Goal: Task Accomplishment & Management: Use online tool/utility

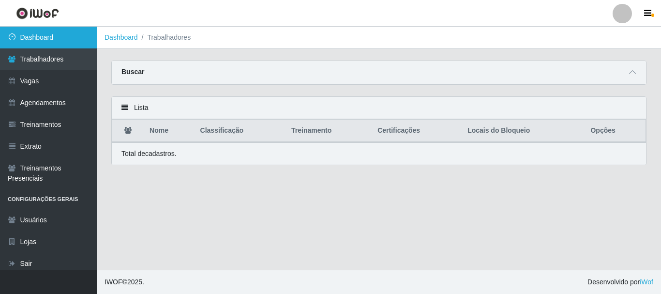
click at [41, 31] on link "Dashboard" at bounding box center [48, 38] width 97 height 22
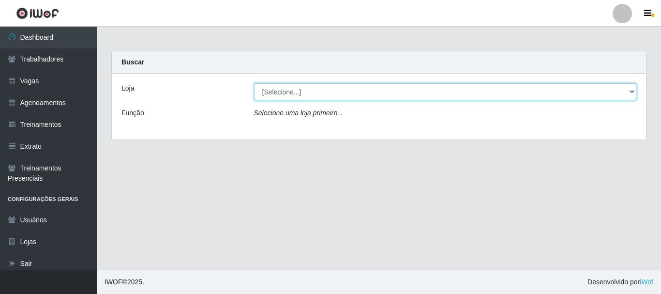
click at [630, 94] on select "[Selecione...] Supermercado Queiroz - Caicó" at bounding box center [445, 91] width 383 height 17
select select "512"
click at [254, 83] on select "[Selecione...] Supermercado Queiroz - Caicó" at bounding box center [445, 91] width 383 height 17
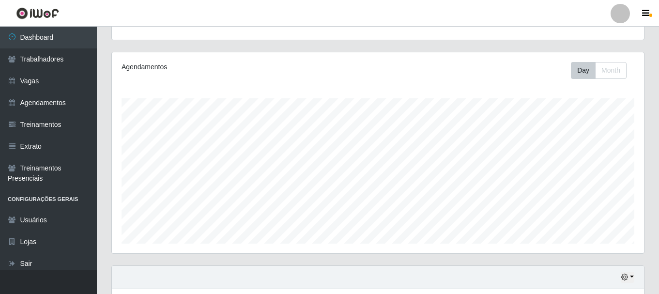
scroll to position [263, 0]
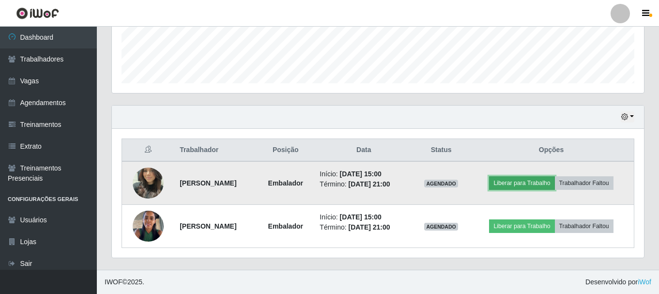
click at [525, 184] on button "Liberar para Trabalho" at bounding box center [521, 183] width 65 height 14
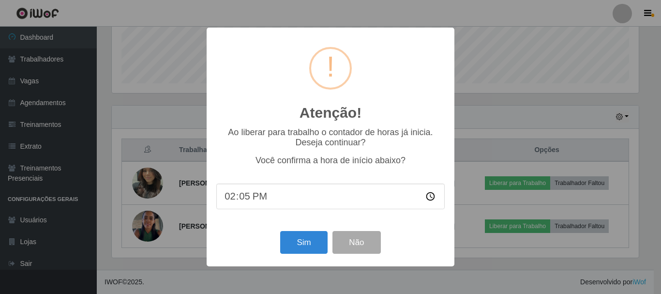
type input "14:55"
click at [287, 249] on button "Sim" at bounding box center [303, 242] width 47 height 23
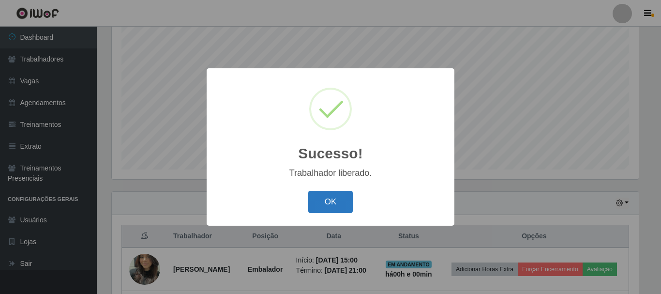
click at [335, 204] on button "OK" at bounding box center [330, 202] width 45 height 23
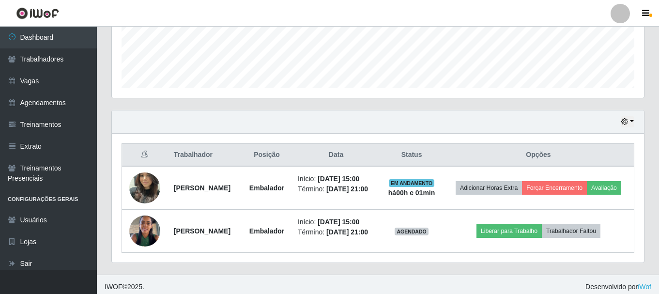
scroll to position [263, 0]
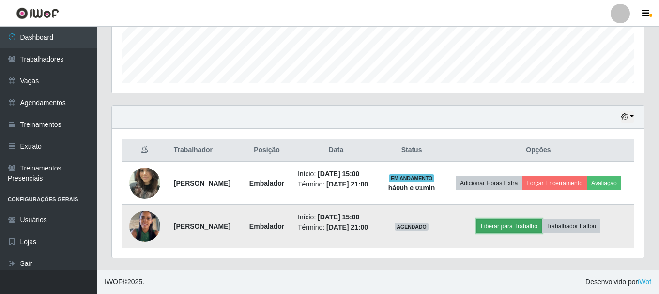
click at [518, 221] on button "Liberar para Trabalho" at bounding box center [508, 226] width 65 height 14
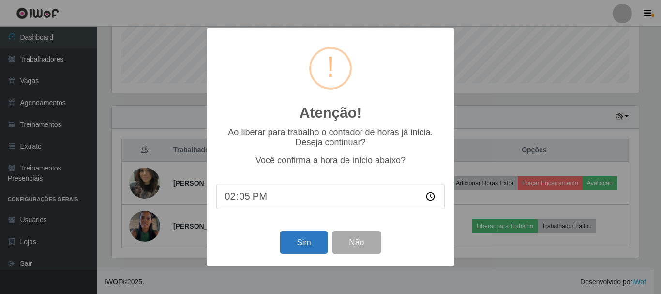
type input "14:56"
click at [296, 251] on button "Sim" at bounding box center [303, 242] width 47 height 23
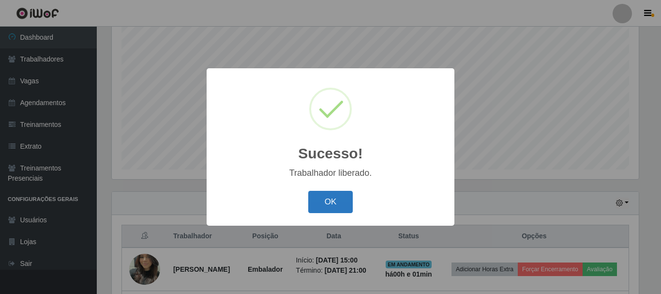
click at [320, 202] on button "OK" at bounding box center [330, 202] width 45 height 23
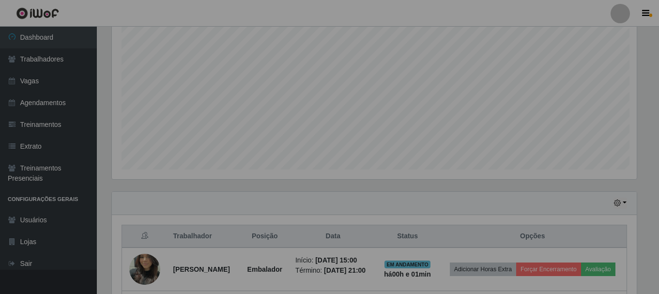
scroll to position [201, 532]
